Goal: Task Accomplishment & Management: Complete application form

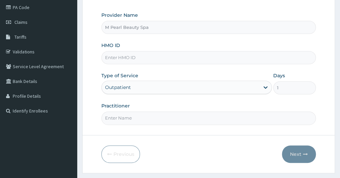
scroll to position [67, 0]
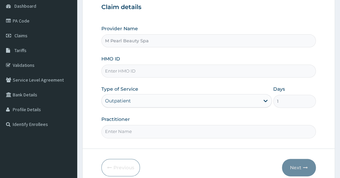
click at [147, 67] on input "HMO ID" at bounding box center [208, 70] width 214 height 13
paste input "DDD/10080/A"
type input "DDD/10080/A"
click at [94, 105] on form "Step 1 of 2 Claim details Provider Name M Pearl Beauty Spa HMO ID DDD/10080/A T…" at bounding box center [208, 77] width 252 height 218
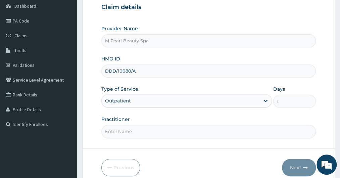
click at [122, 135] on input "Practitioner" at bounding box center [208, 131] width 214 height 13
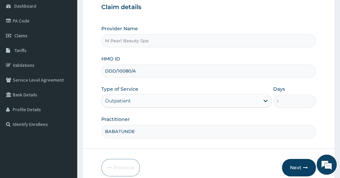
type input "BABATUNDE"
click at [95, 134] on form "Step 1 of 2 Claim details Provider Name M Pearl Beauty Spa HMO ID DDD/10080/A T…" at bounding box center [208, 77] width 252 height 218
click at [291, 164] on button "Next" at bounding box center [299, 167] width 34 height 17
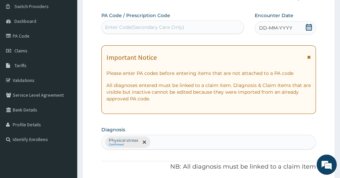
scroll to position [36, 0]
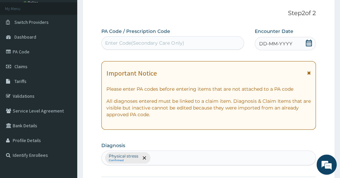
click at [137, 44] on div "Enter Code(Secondary Care Only)" at bounding box center [144, 43] width 79 height 7
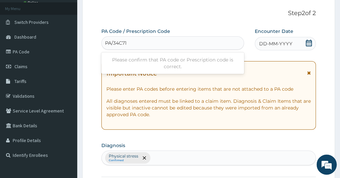
type input "PA/34C710"
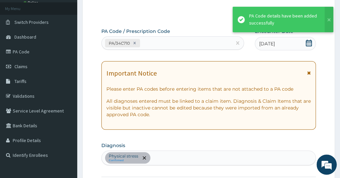
scroll to position [196, 0]
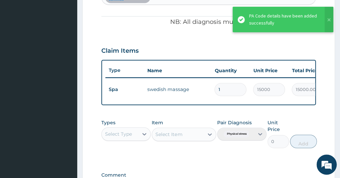
click at [93, 45] on form "Step 2 of 2 PA Code / Prescription Code PA/34C710 Encounter Date [DATE] Importa…" at bounding box center [208, 42] width 252 height 407
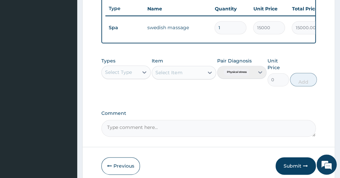
scroll to position [291, 0]
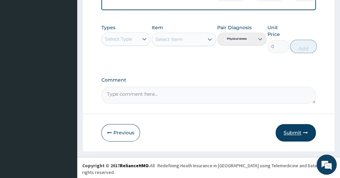
click at [292, 136] on button "Submit" at bounding box center [295, 132] width 40 height 17
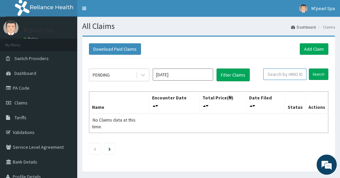
click at [275, 75] on input "text" at bounding box center [284, 73] width 43 height 11
type input "D"
click at [20, 88] on link "PA Code" at bounding box center [38, 87] width 77 height 15
click at [208, 103] on icon at bounding box center [206, 105] width 3 height 5
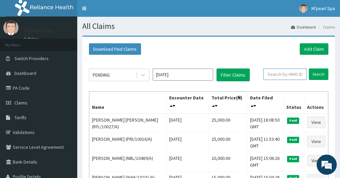
click at [289, 75] on input "text" at bounding box center [284, 73] width 43 height 11
paste input "DDD/10080/A"
type input "DDD/10080/A"
click at [318, 70] on input "Search" at bounding box center [317, 73] width 19 height 11
